Goal: Task Accomplishment & Management: Complete application form

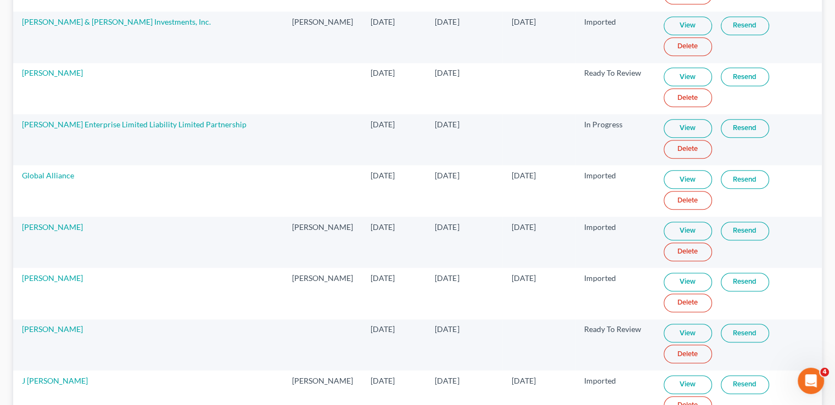
scroll to position [622, 0]
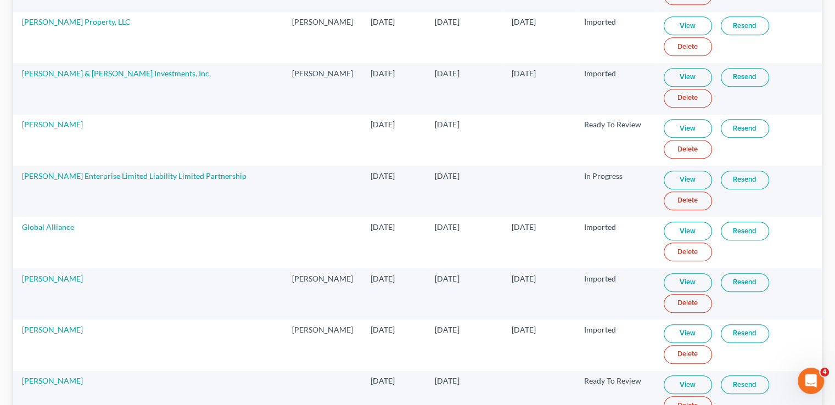
click at [448, 84] on td "[DATE]" at bounding box center [464, 88] width 76 height 51
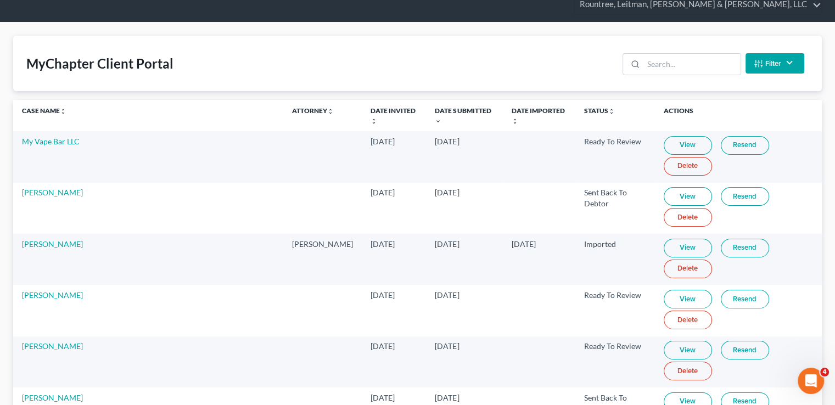
scroll to position [0, 0]
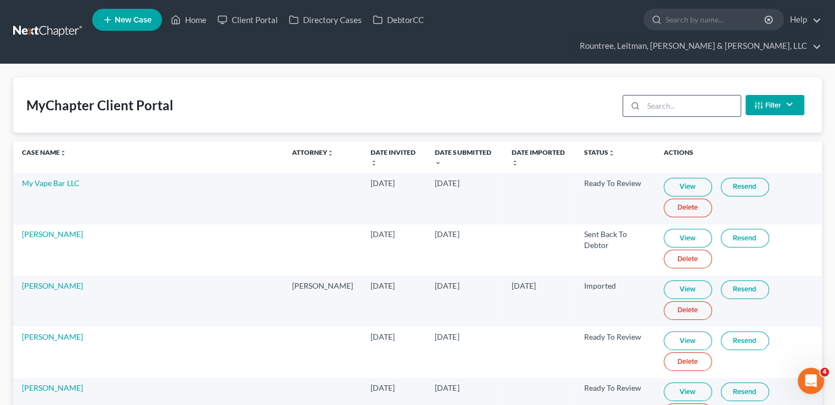
click at [663, 95] on input "search" at bounding box center [691, 105] width 97 height 21
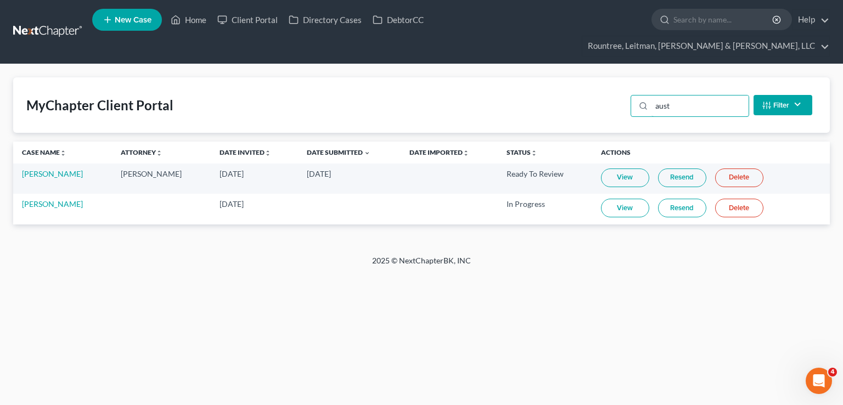
type input "aust"
click at [128, 29] on link "New Case" at bounding box center [127, 20] width 70 height 22
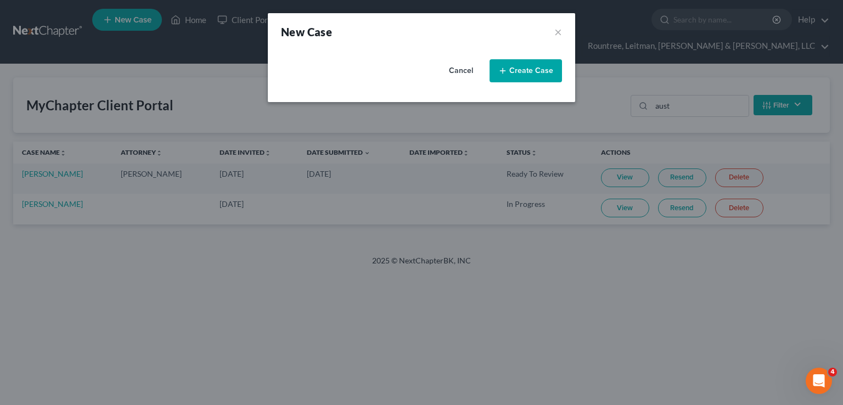
select select "19"
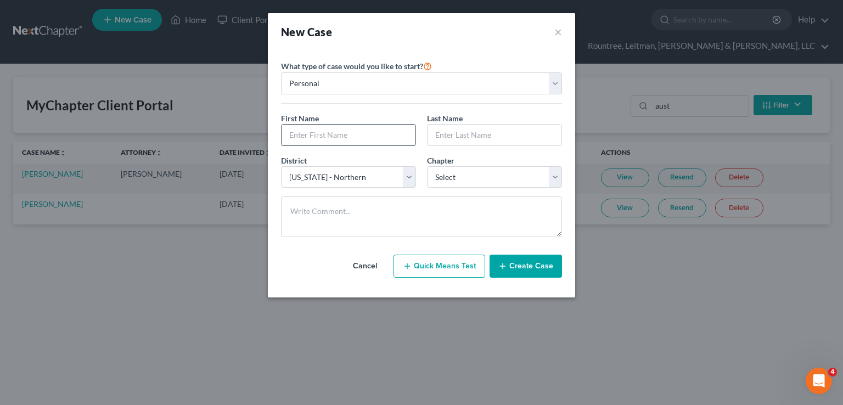
click at [363, 135] on input "text" at bounding box center [348, 135] width 134 height 21
type input "[PERSON_NAME]"
type input "Austin"
click at [494, 177] on select "Select 7 11 12 13" at bounding box center [494, 177] width 135 height 22
select select "0"
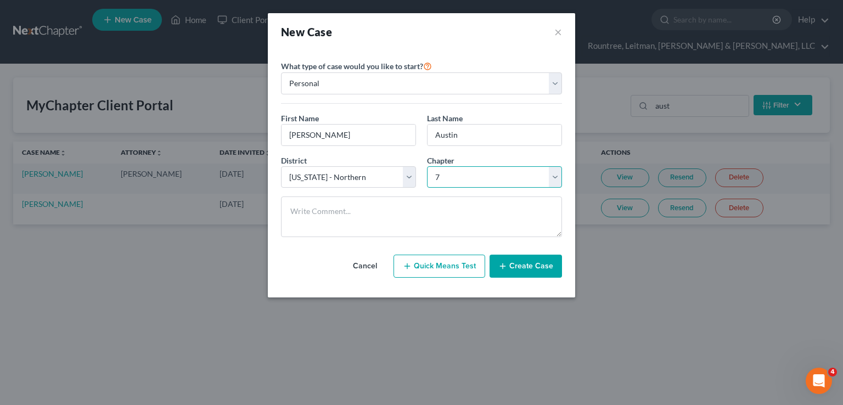
click at [427, 166] on select "Select 7 11 12 13" at bounding box center [494, 177] width 135 height 22
click at [529, 273] on button "Create Case" at bounding box center [525, 266] width 72 height 23
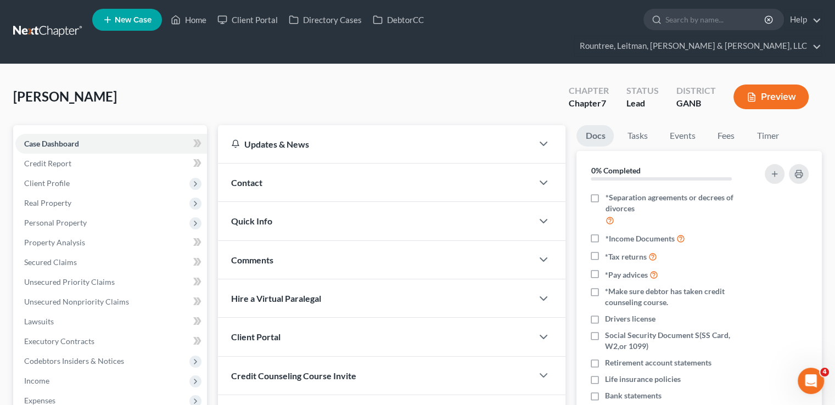
click at [319, 164] on div "Contact" at bounding box center [375, 183] width 314 height 38
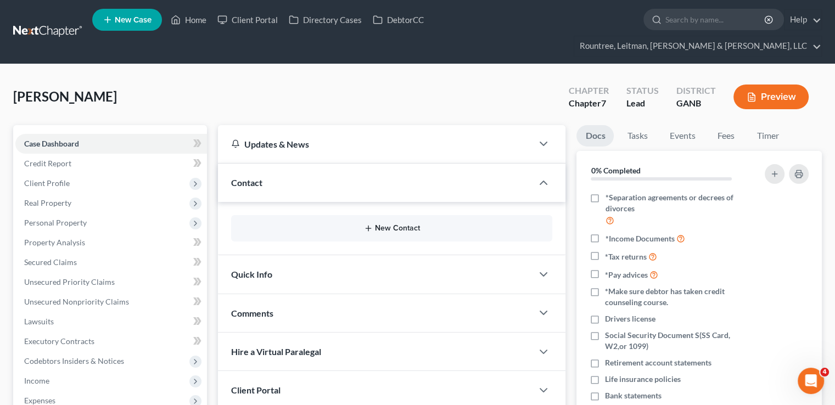
click at [371, 224] on icon "button" at bounding box center [368, 228] width 9 height 9
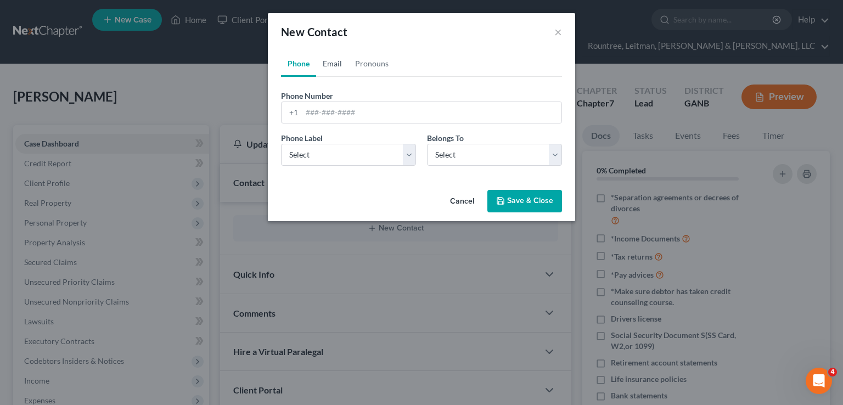
click at [336, 64] on link "Email" at bounding box center [332, 63] width 32 height 26
click at [333, 116] on input "email" at bounding box center [432, 112] width 260 height 21
paste input "[PERSON_NAME][EMAIL_ADDRESS][DOMAIN_NAME]"
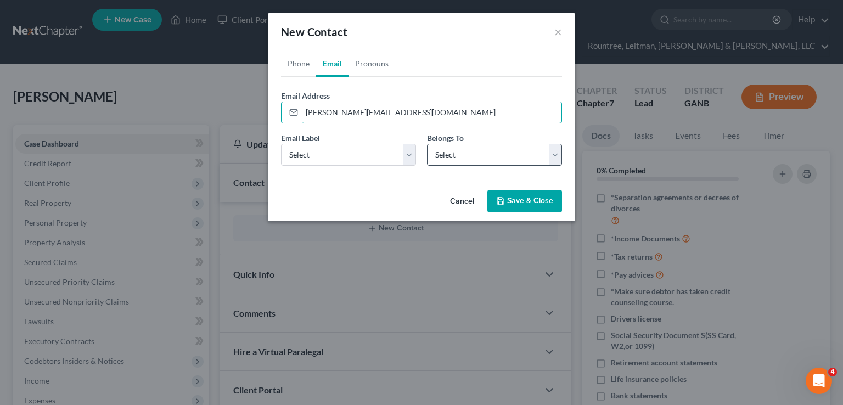
type input "[PERSON_NAME][EMAIL_ADDRESS][DOMAIN_NAME]"
click at [462, 156] on select "Select Client Other" at bounding box center [494, 155] width 135 height 22
select select "0"
click at [427, 144] on select "Select Client Other" at bounding box center [494, 155] width 135 height 22
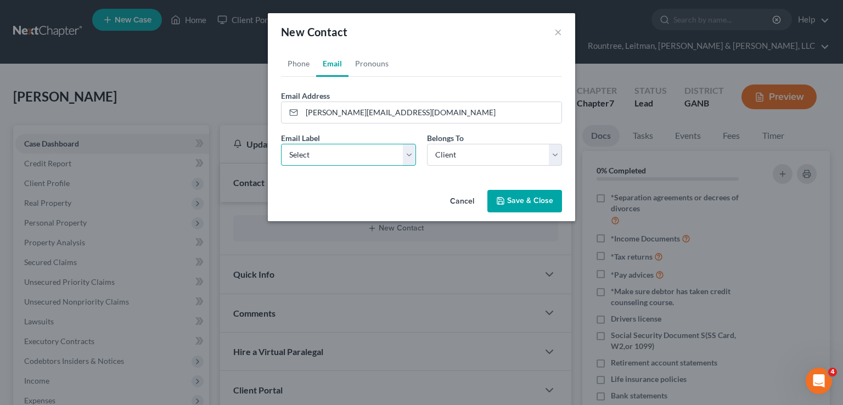
click at [395, 155] on select "Select Home Work Other" at bounding box center [348, 155] width 135 height 22
select select "1"
click at [281, 144] on select "Select Home Work Other" at bounding box center [348, 155] width 135 height 22
click at [515, 200] on button "Save & Close" at bounding box center [524, 201] width 75 height 23
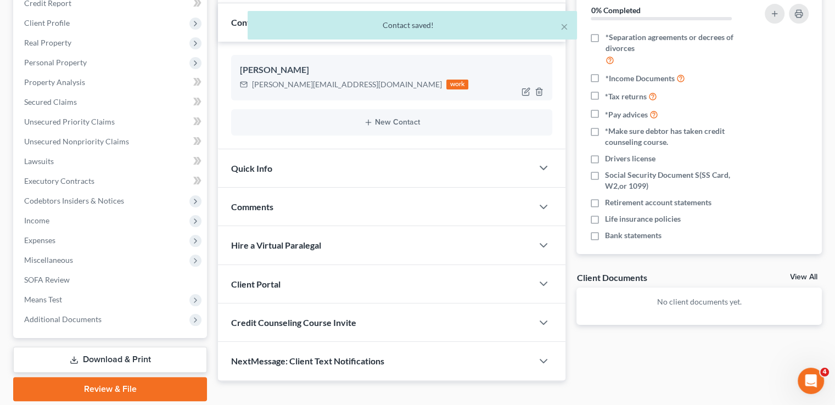
scroll to position [178, 0]
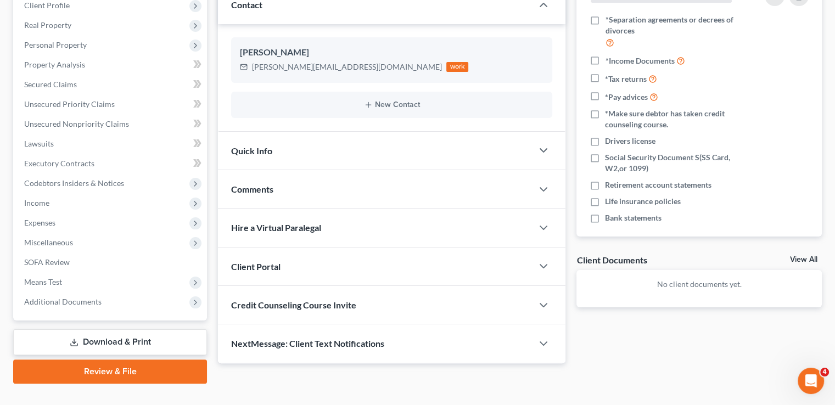
click at [363, 247] on div "Client Portal" at bounding box center [375, 266] width 314 height 38
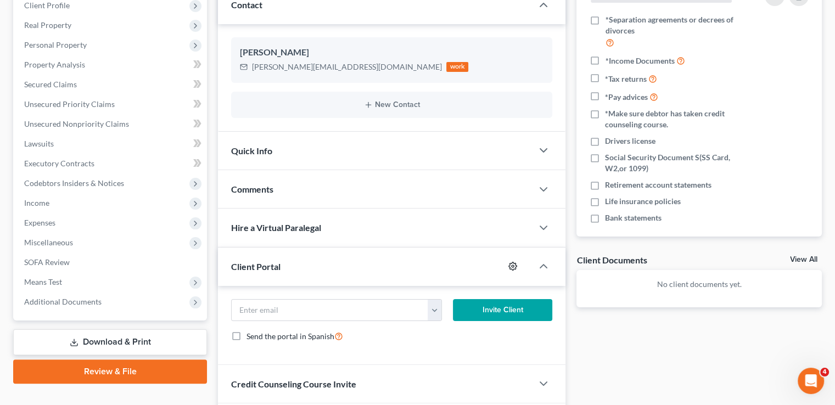
click at [515, 262] on icon "button" at bounding box center [513, 266] width 8 height 8
select select "0"
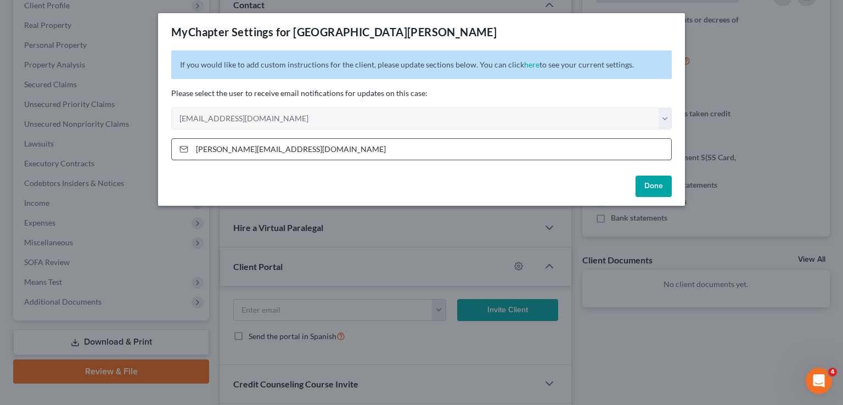
click at [379, 153] on input "[PERSON_NAME][EMAIL_ADDRESS][DOMAIN_NAME]" at bounding box center [431, 149] width 479 height 21
type input "[EMAIL_ADDRESS][DOMAIN_NAME]"
click at [647, 187] on button "Done" at bounding box center [653, 187] width 36 height 22
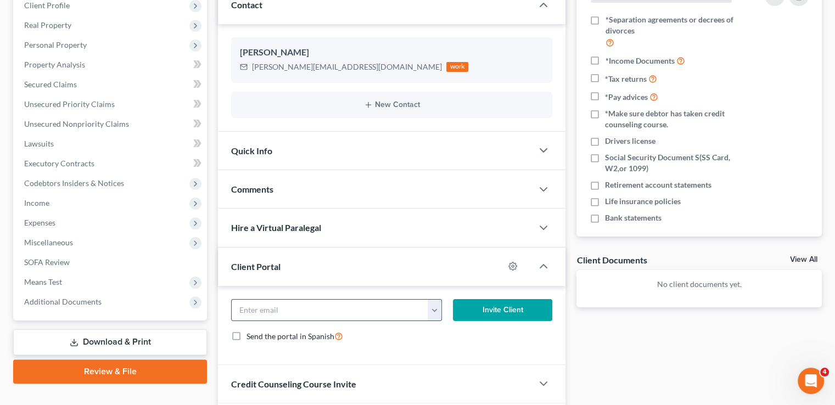
click at [434, 300] on button "button" at bounding box center [433, 310] width 13 height 21
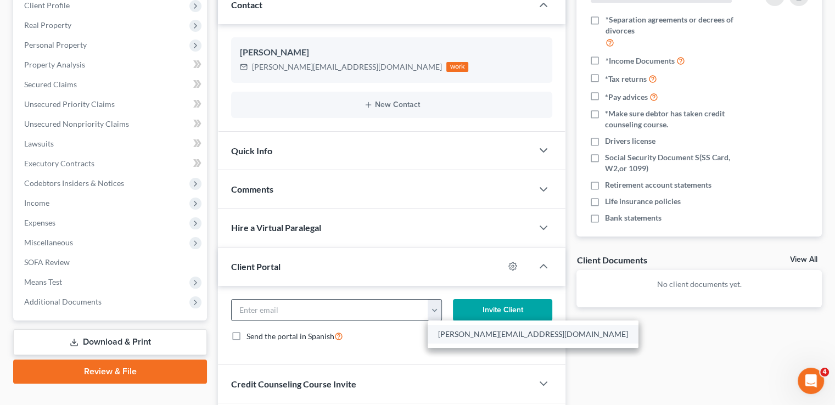
click at [452, 325] on link "[PERSON_NAME][EMAIL_ADDRESS][DOMAIN_NAME]" at bounding box center [532, 334] width 211 height 19
type input "[PERSON_NAME][EMAIL_ADDRESS][DOMAIN_NAME]"
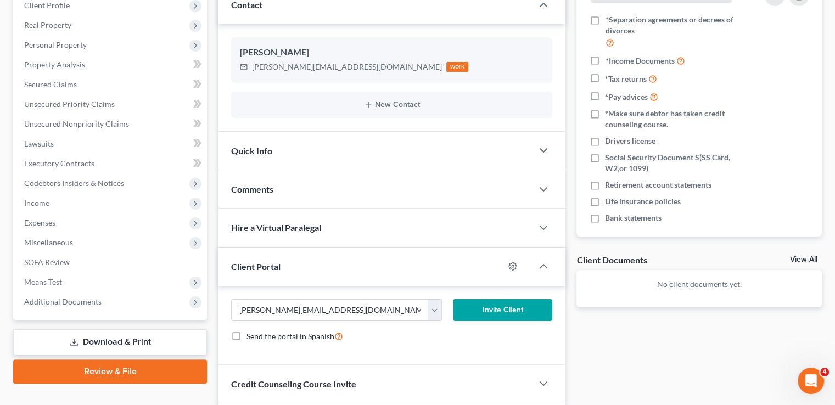
click at [474, 299] on button "Invite Client" at bounding box center [503, 310] width 100 height 22
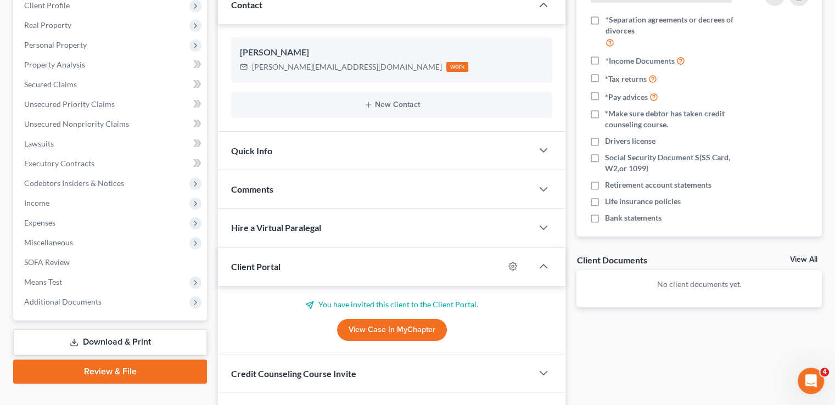
scroll to position [0, 0]
